Goal: Task Accomplishment & Management: Manage account settings

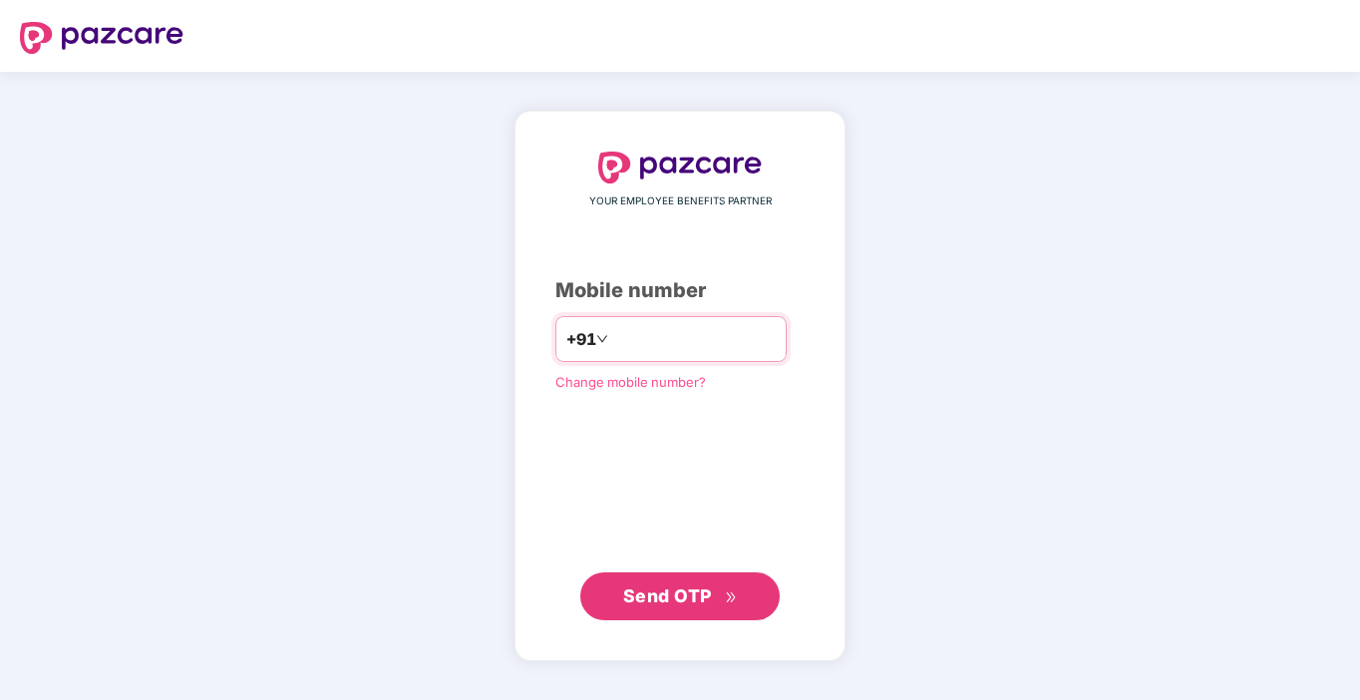
type input "**********"
click at [699, 600] on span "Send OTP" at bounding box center [667, 594] width 89 height 21
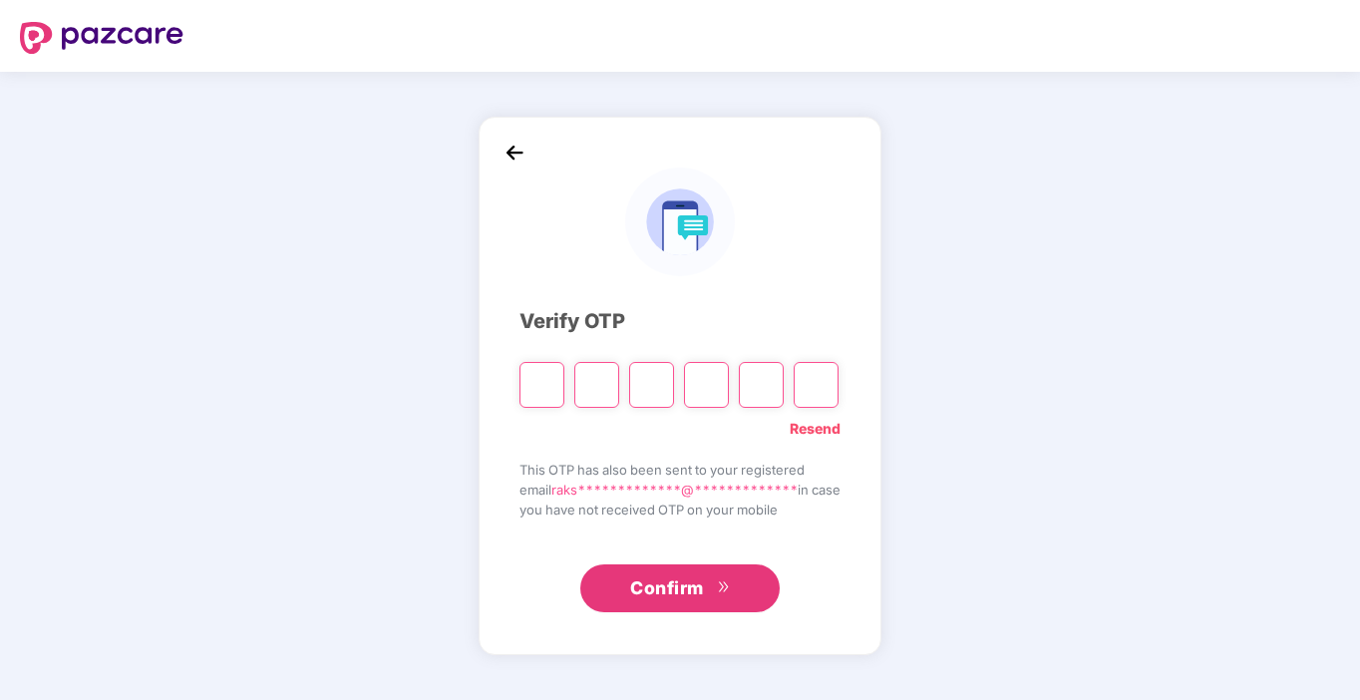
type input "*"
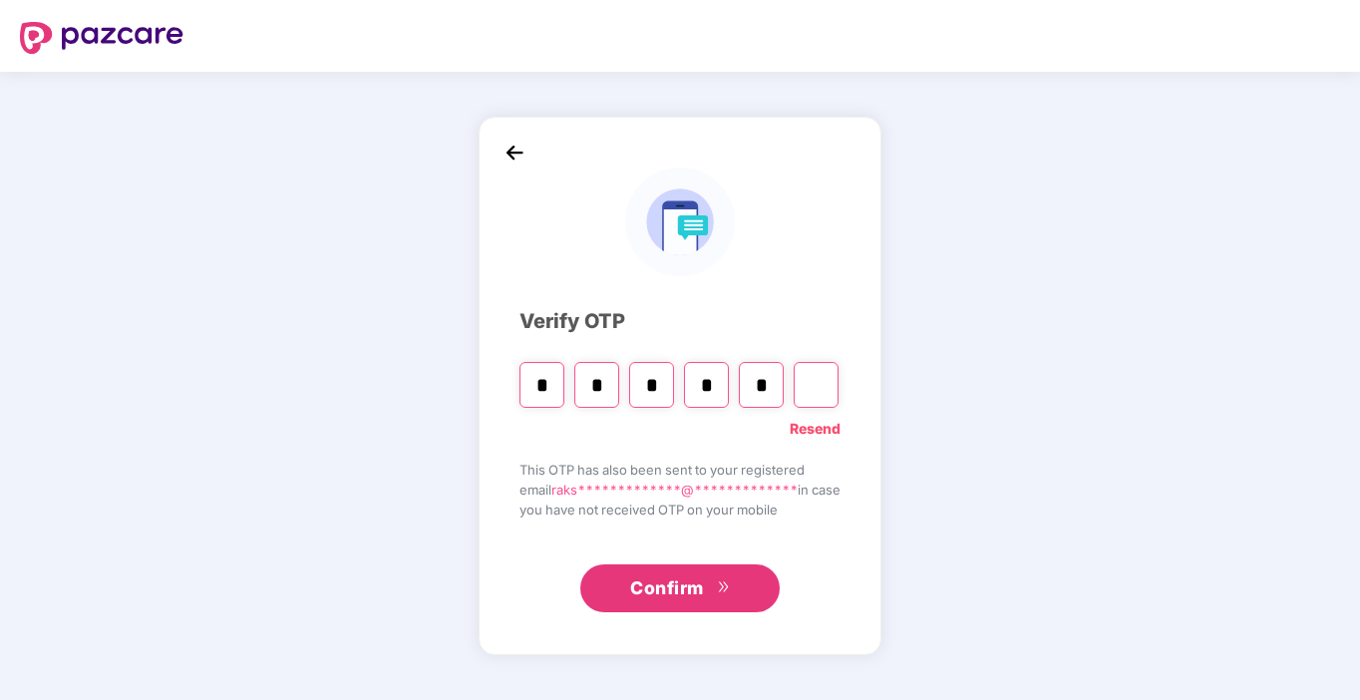
type input "*"
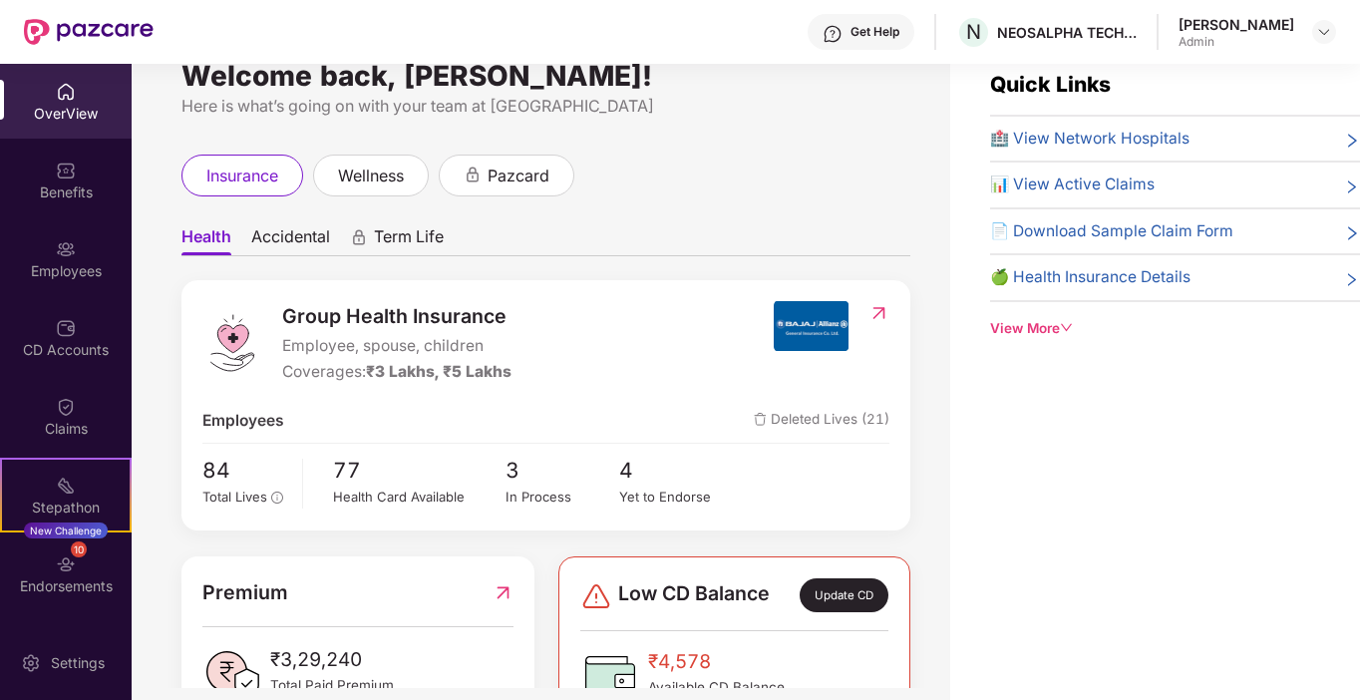
click at [644, 299] on div "Group Health Insurance Employee, spouse, children Coverages: ₹3 Lakhs, ₹5 Lakhs…" at bounding box center [545, 405] width 729 height 250
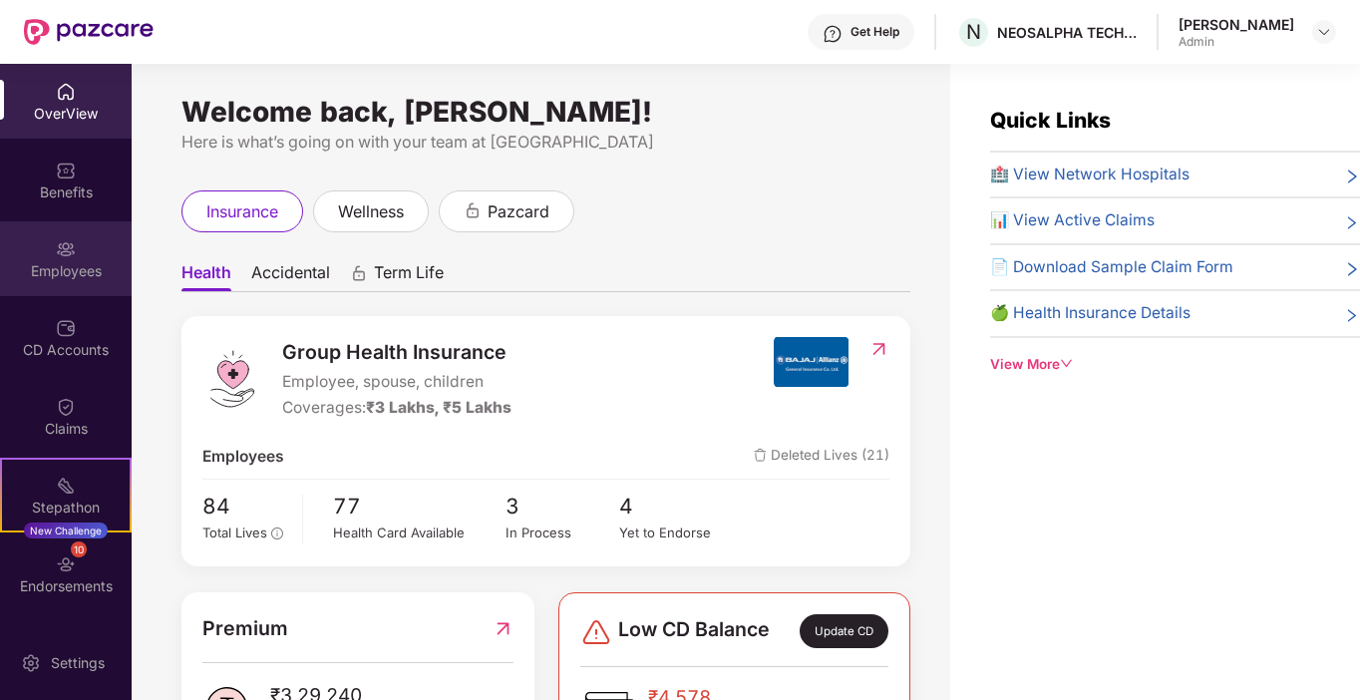
click at [77, 248] on div "Employees" at bounding box center [66, 258] width 132 height 75
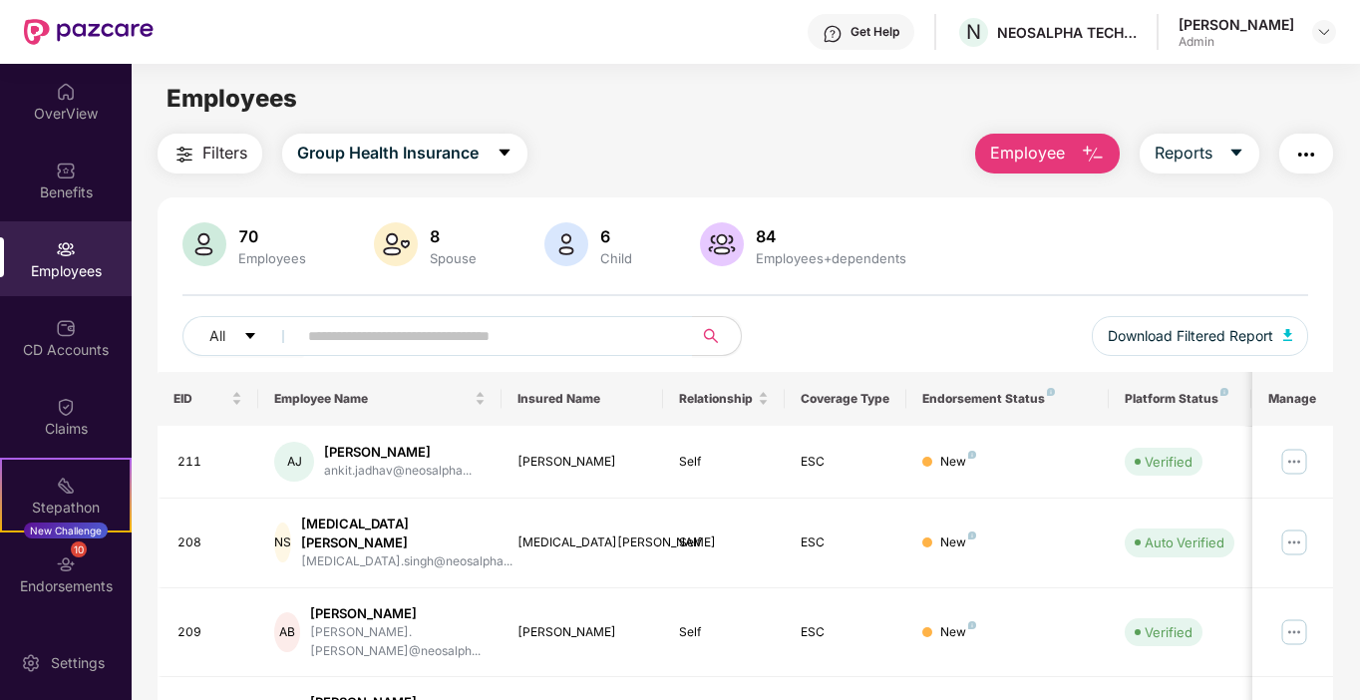
click at [1037, 159] on span "Employee" at bounding box center [1027, 153] width 75 height 25
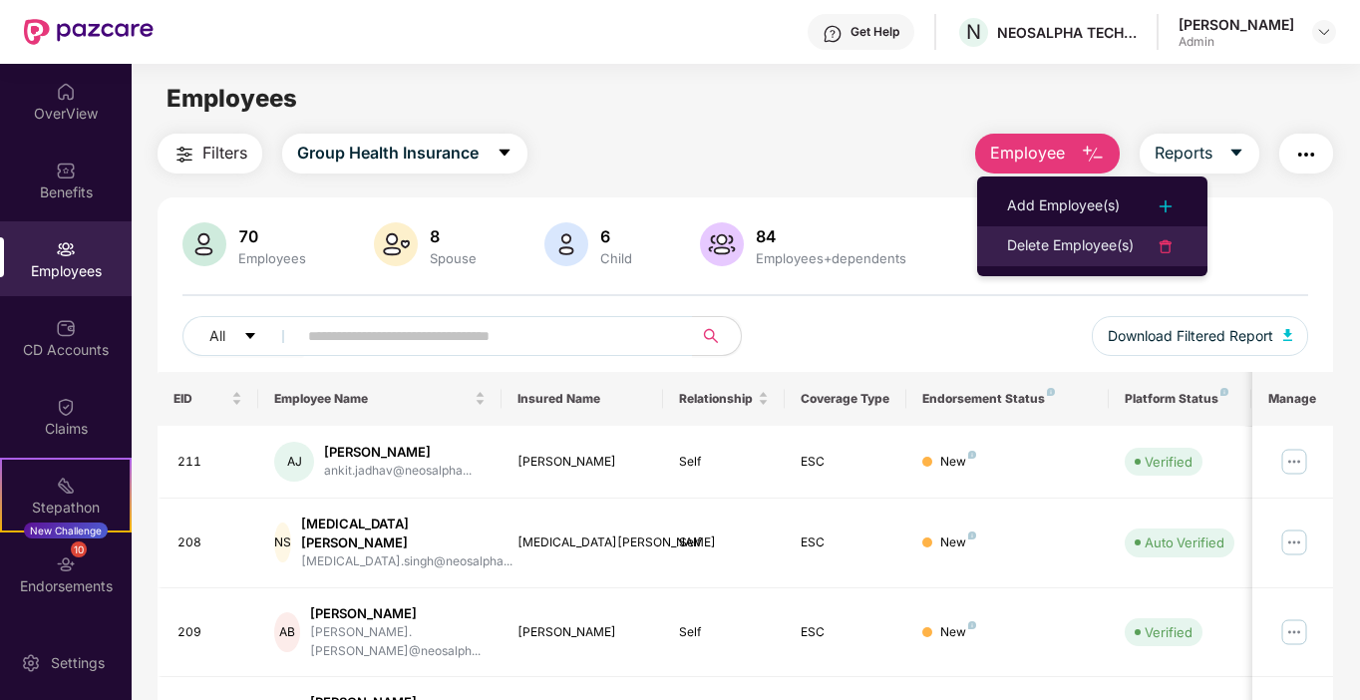
click at [1023, 252] on div "Delete Employee(s)" at bounding box center [1070, 246] width 127 height 24
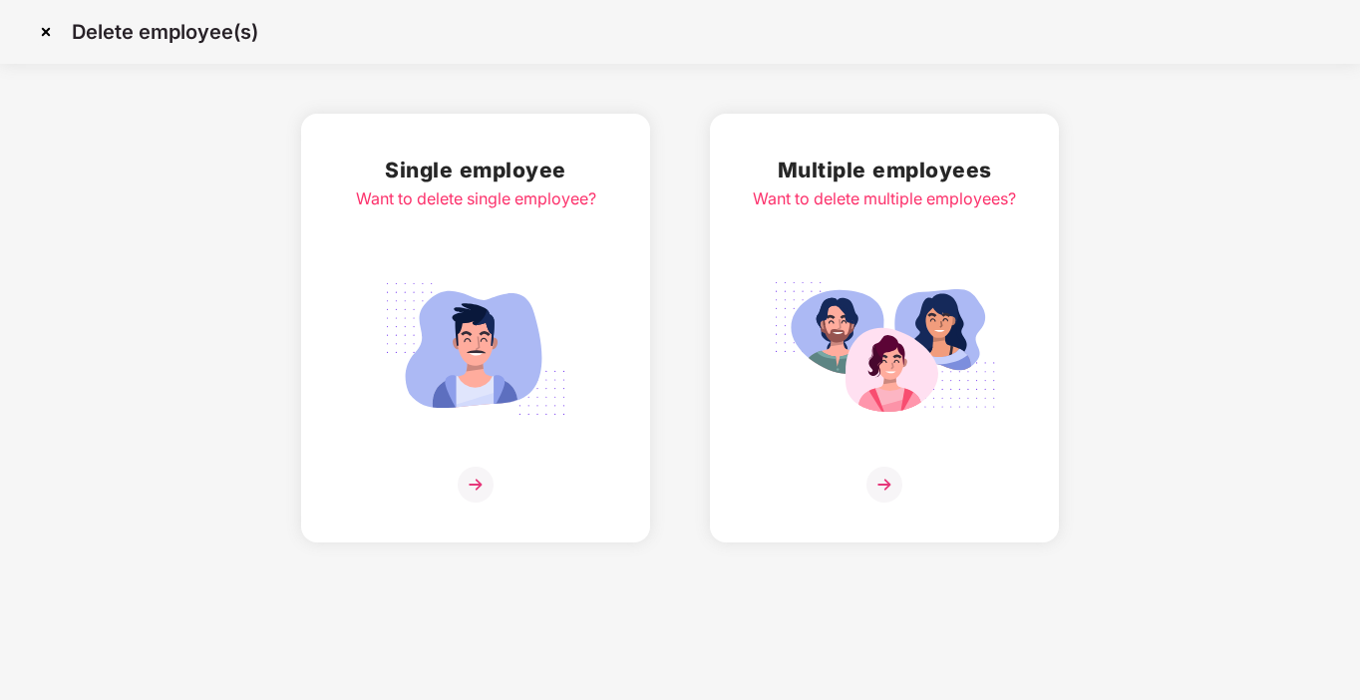
click at [461, 476] on img at bounding box center [476, 485] width 36 height 36
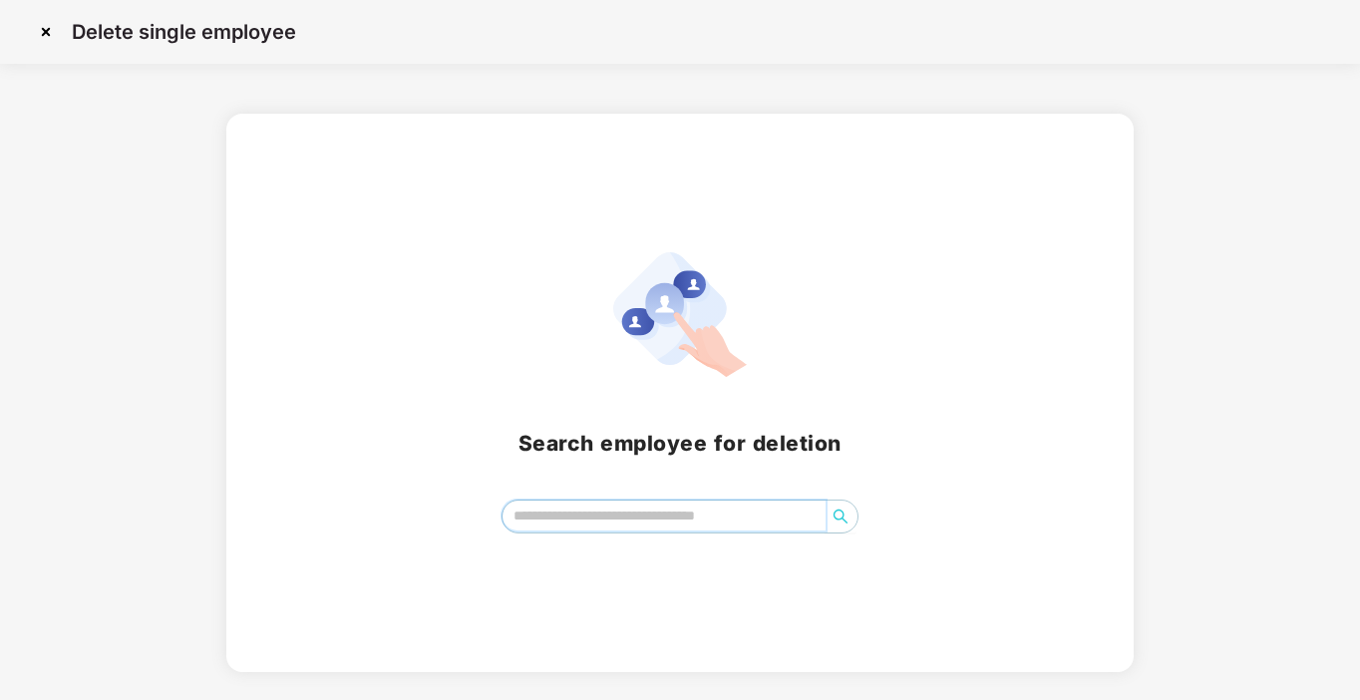
click at [600, 520] on input "search" at bounding box center [664, 515] width 324 height 30
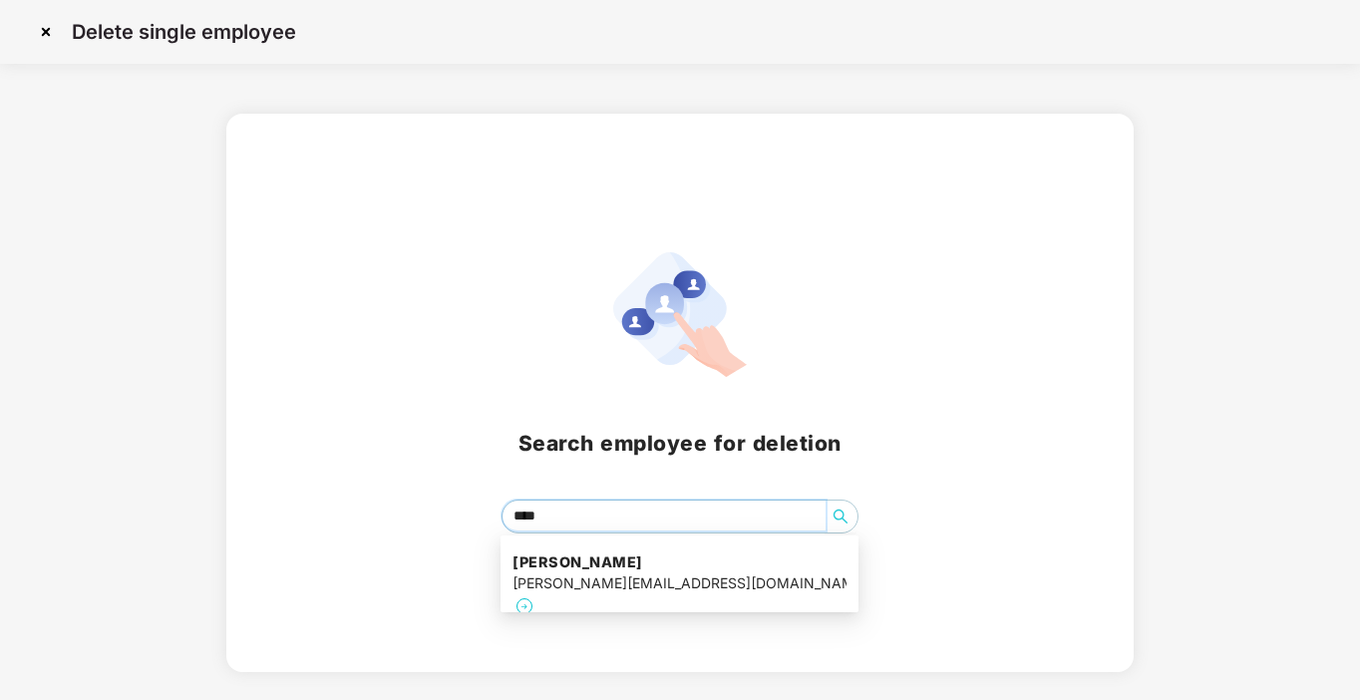
type input "*****"
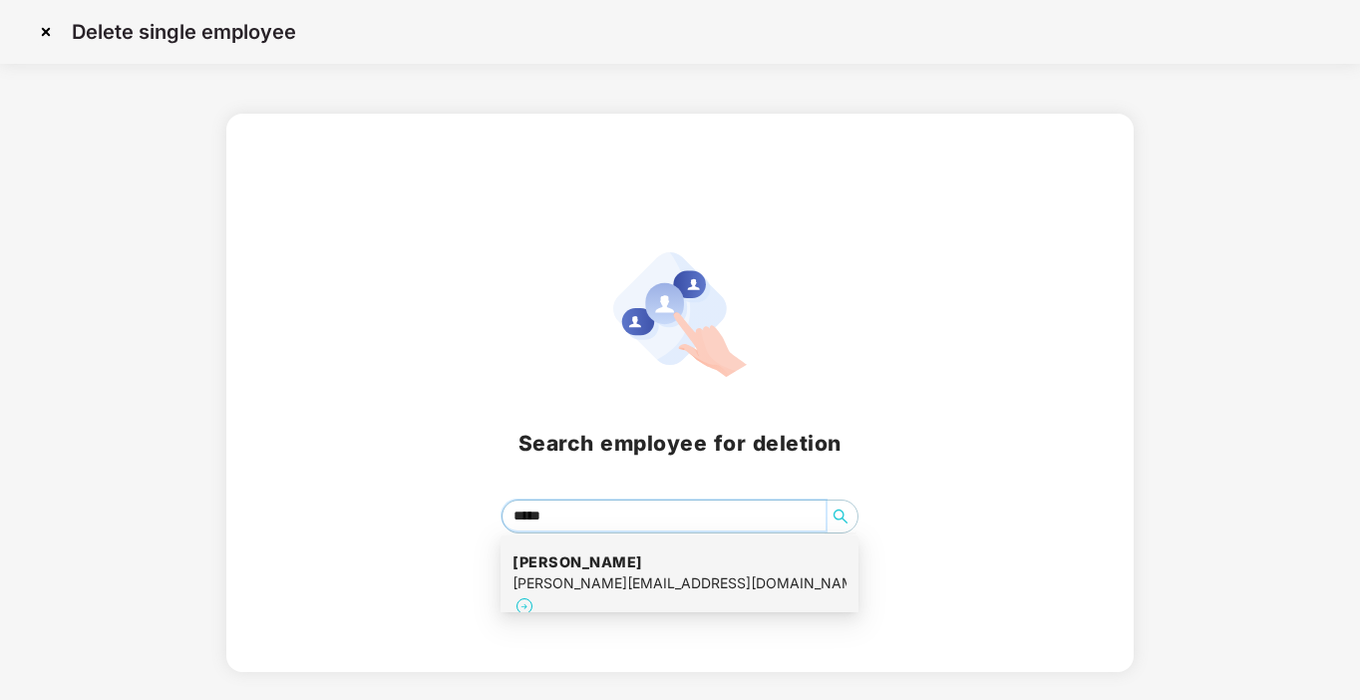
click at [595, 553] on h4 "[PERSON_NAME]" at bounding box center [679, 562] width 334 height 20
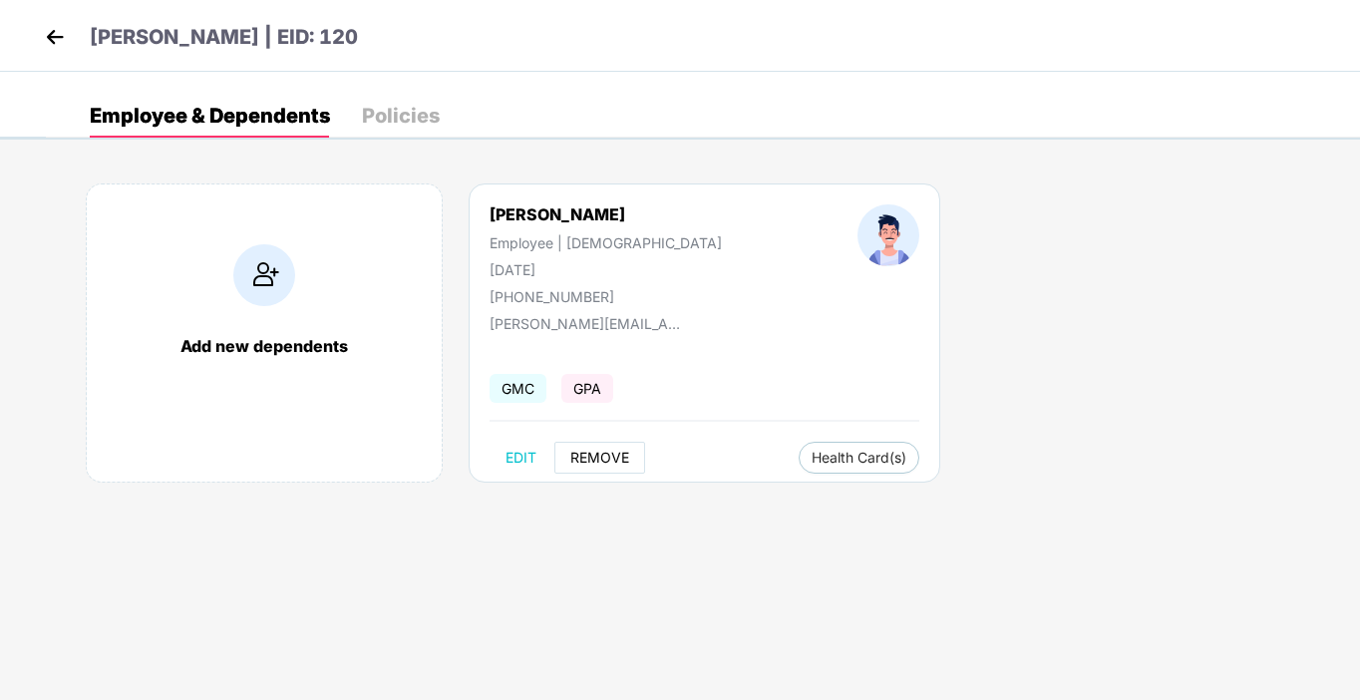
click at [616, 462] on span "REMOVE" at bounding box center [599, 458] width 59 height 16
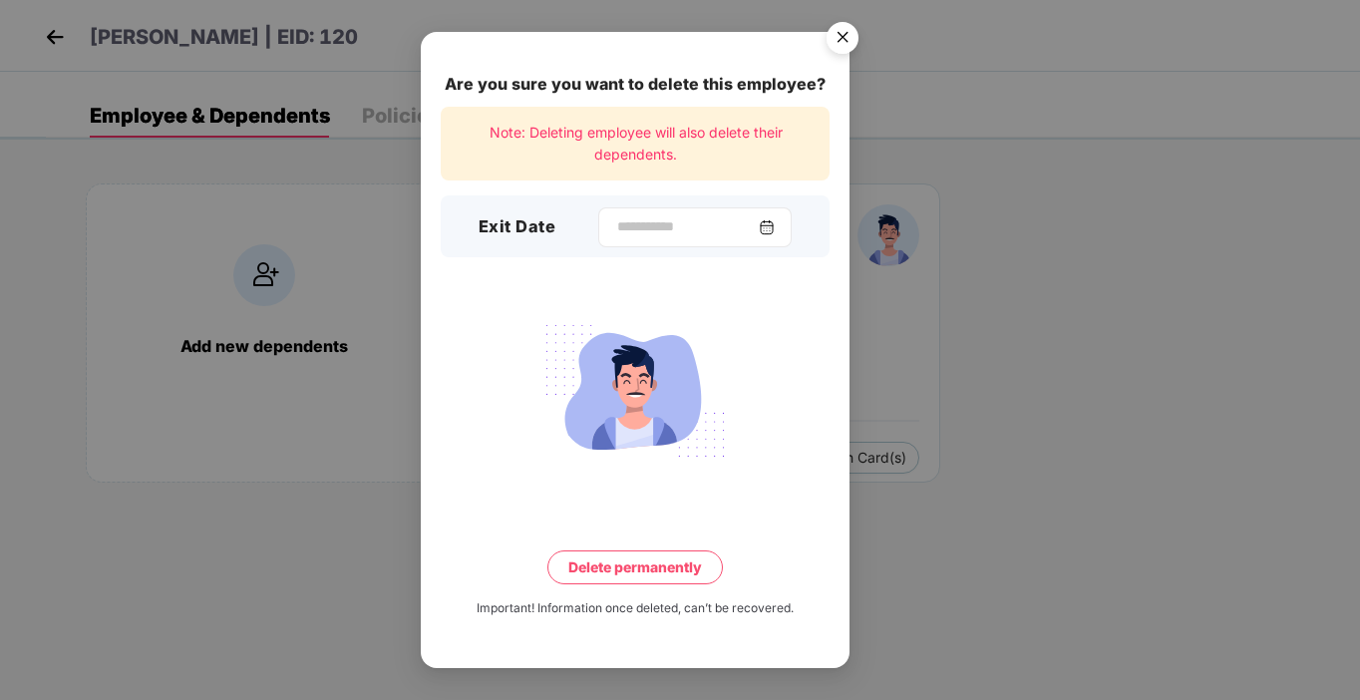
click at [642, 238] on div at bounding box center [694, 227] width 193 height 40
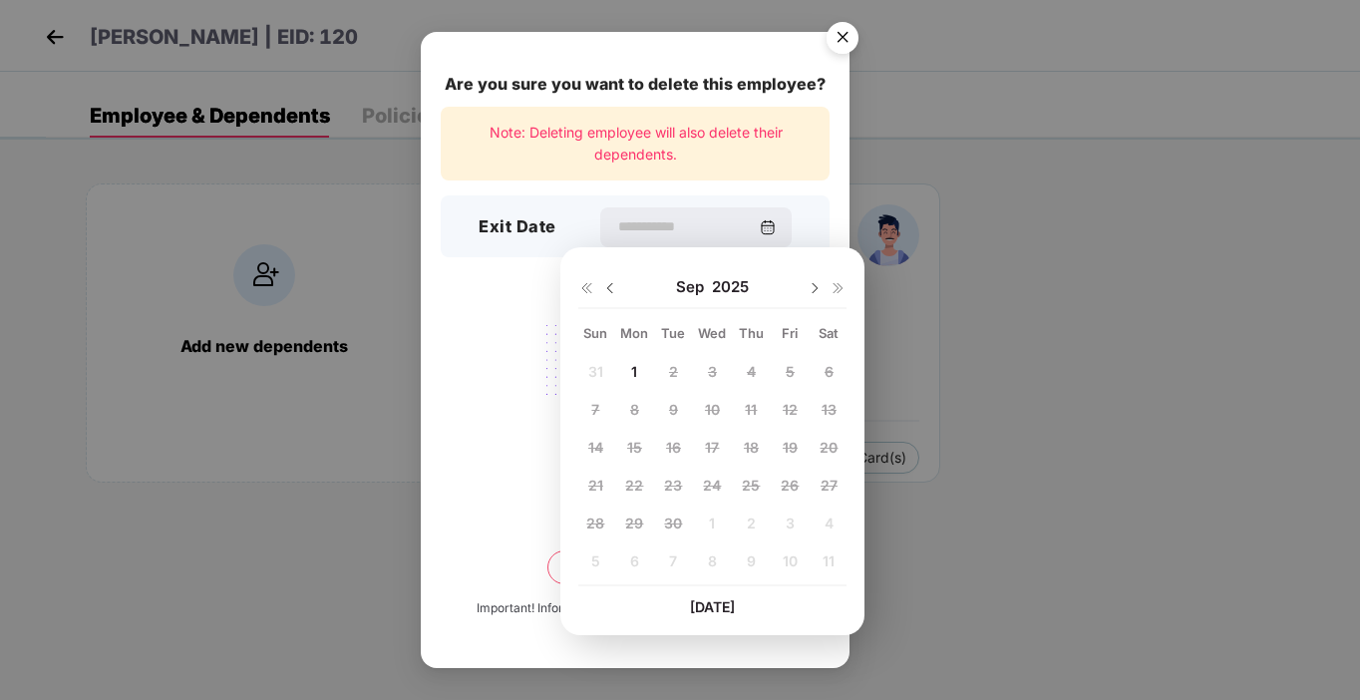
click at [632, 370] on span "1" at bounding box center [634, 371] width 6 height 17
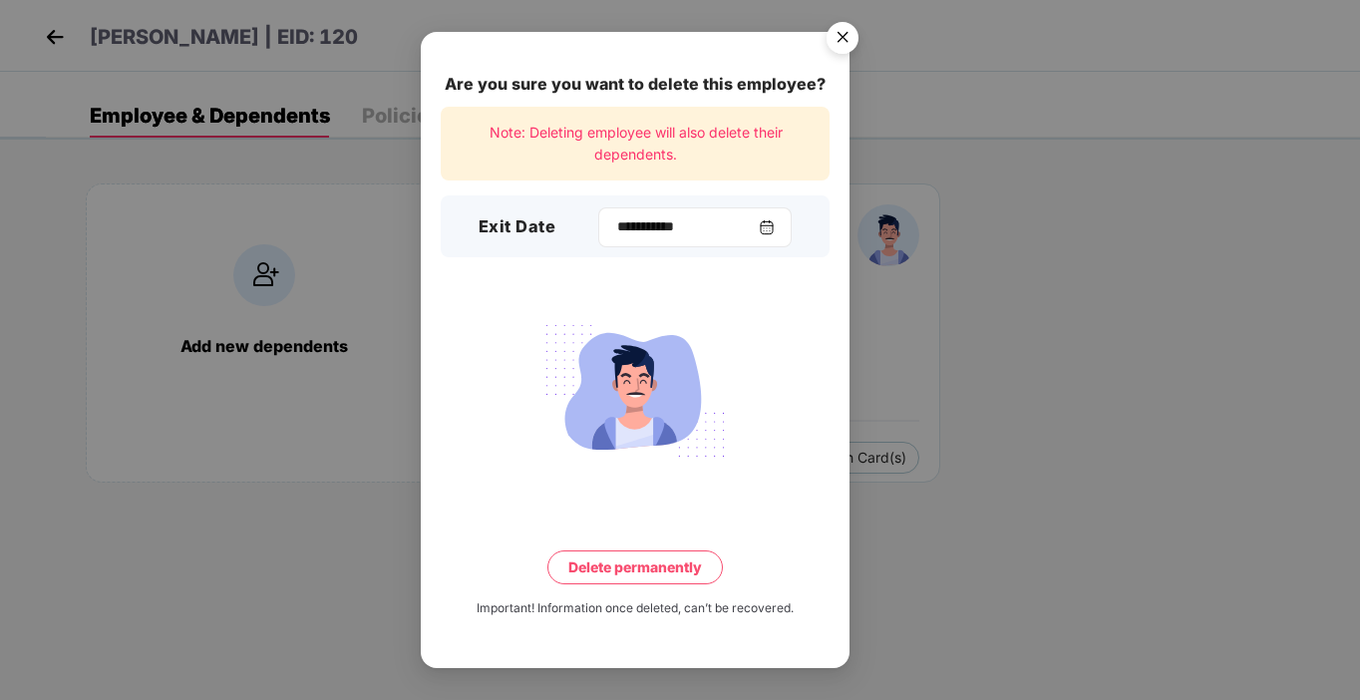
click at [598, 215] on div "**********" at bounding box center [694, 227] width 193 height 40
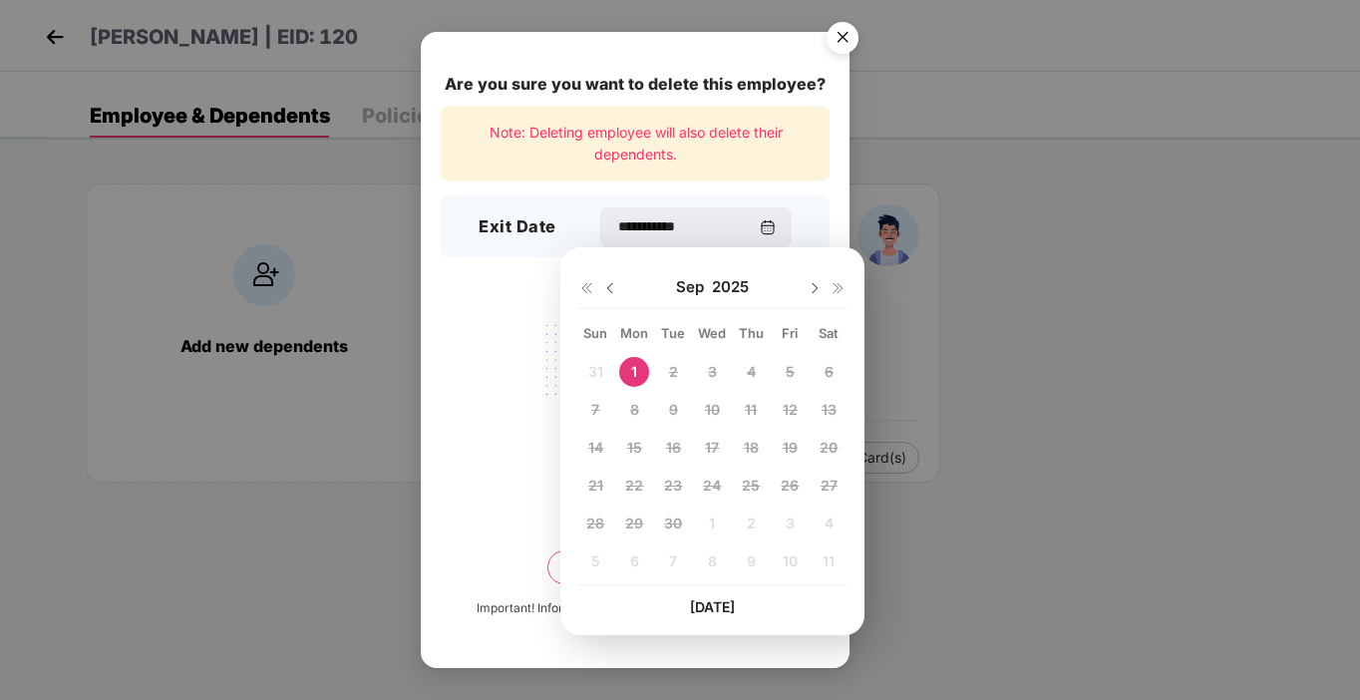
click at [604, 292] on img at bounding box center [610, 288] width 16 height 16
click at [780, 522] on div "29" at bounding box center [790, 523] width 30 height 30
type input "**********"
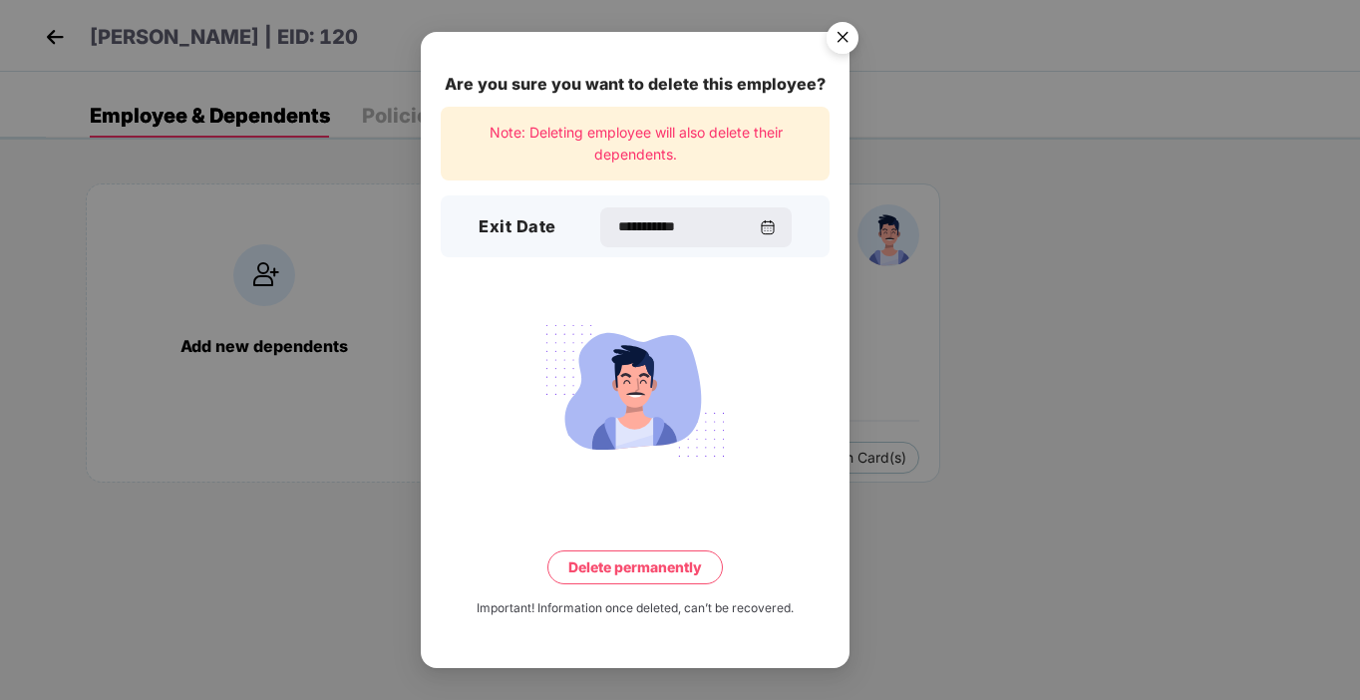
click at [687, 574] on button "Delete permanently" at bounding box center [634, 567] width 175 height 34
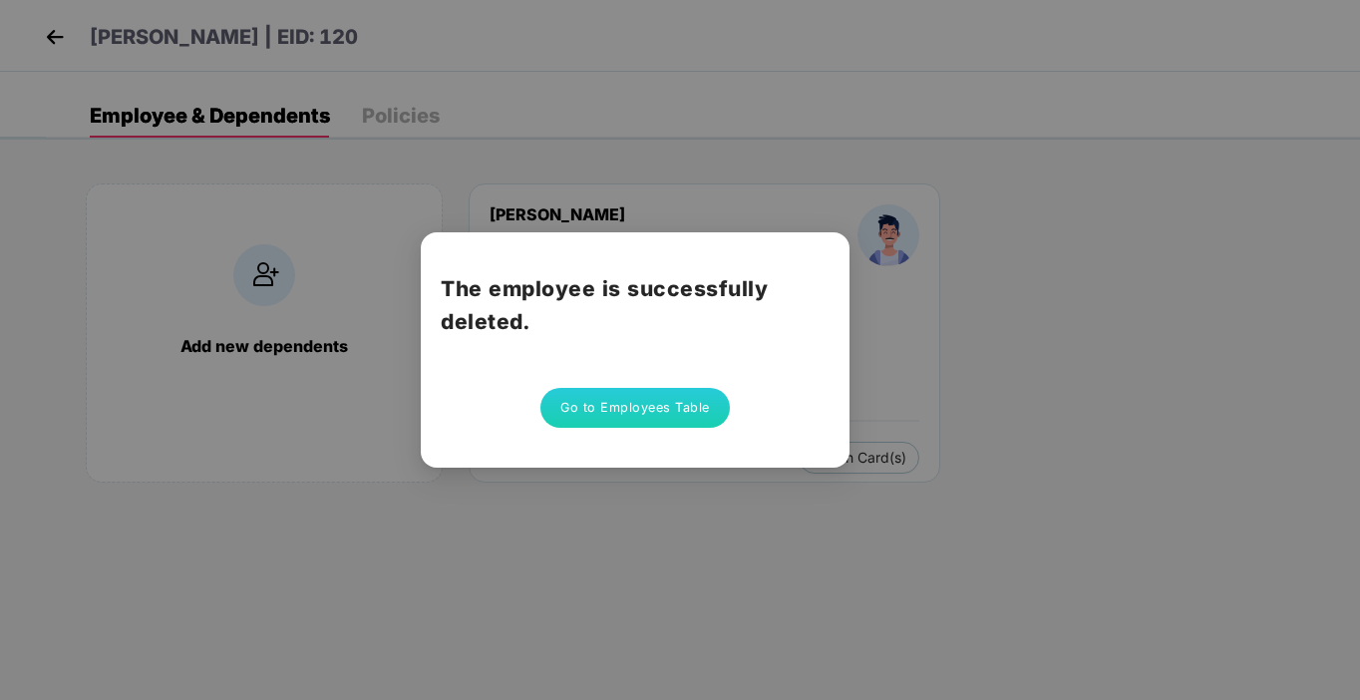
click at [657, 392] on button "Go to Employees Table" at bounding box center [634, 408] width 189 height 40
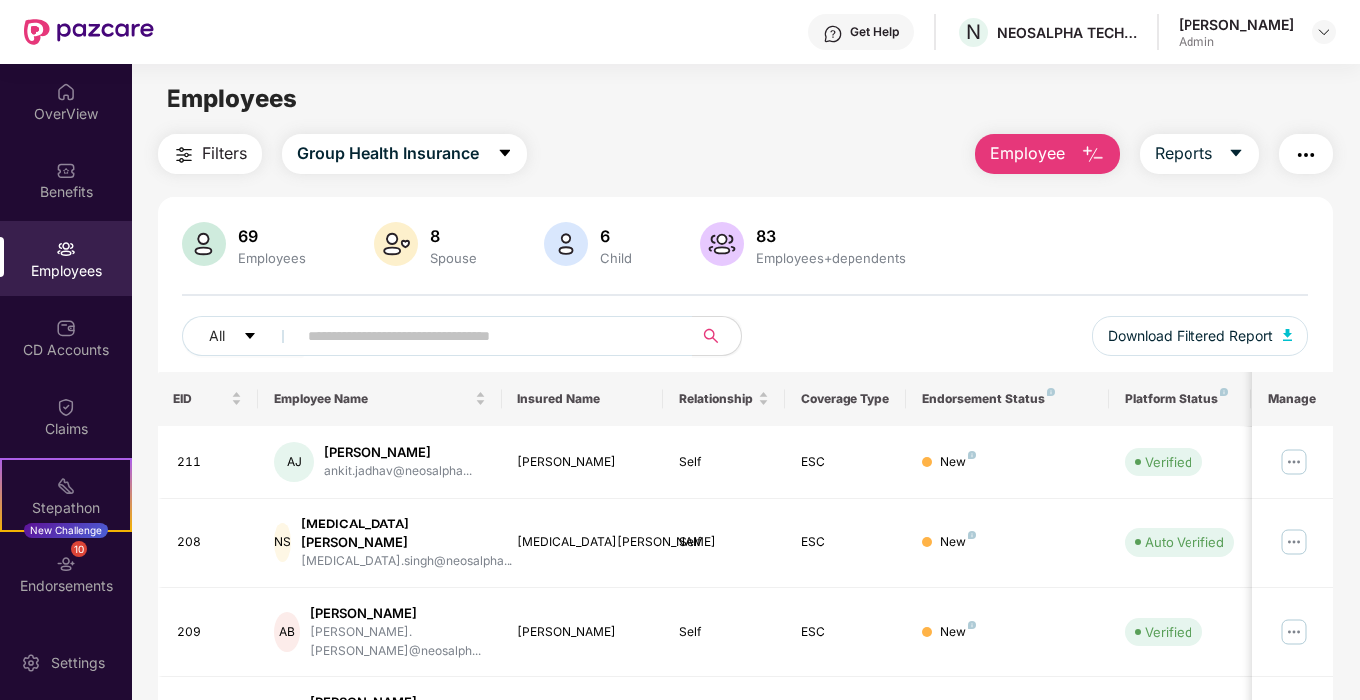
click at [933, 325] on div "All Download Filtered Report" at bounding box center [745, 344] width 1126 height 56
